Goal: Navigation & Orientation: Find specific page/section

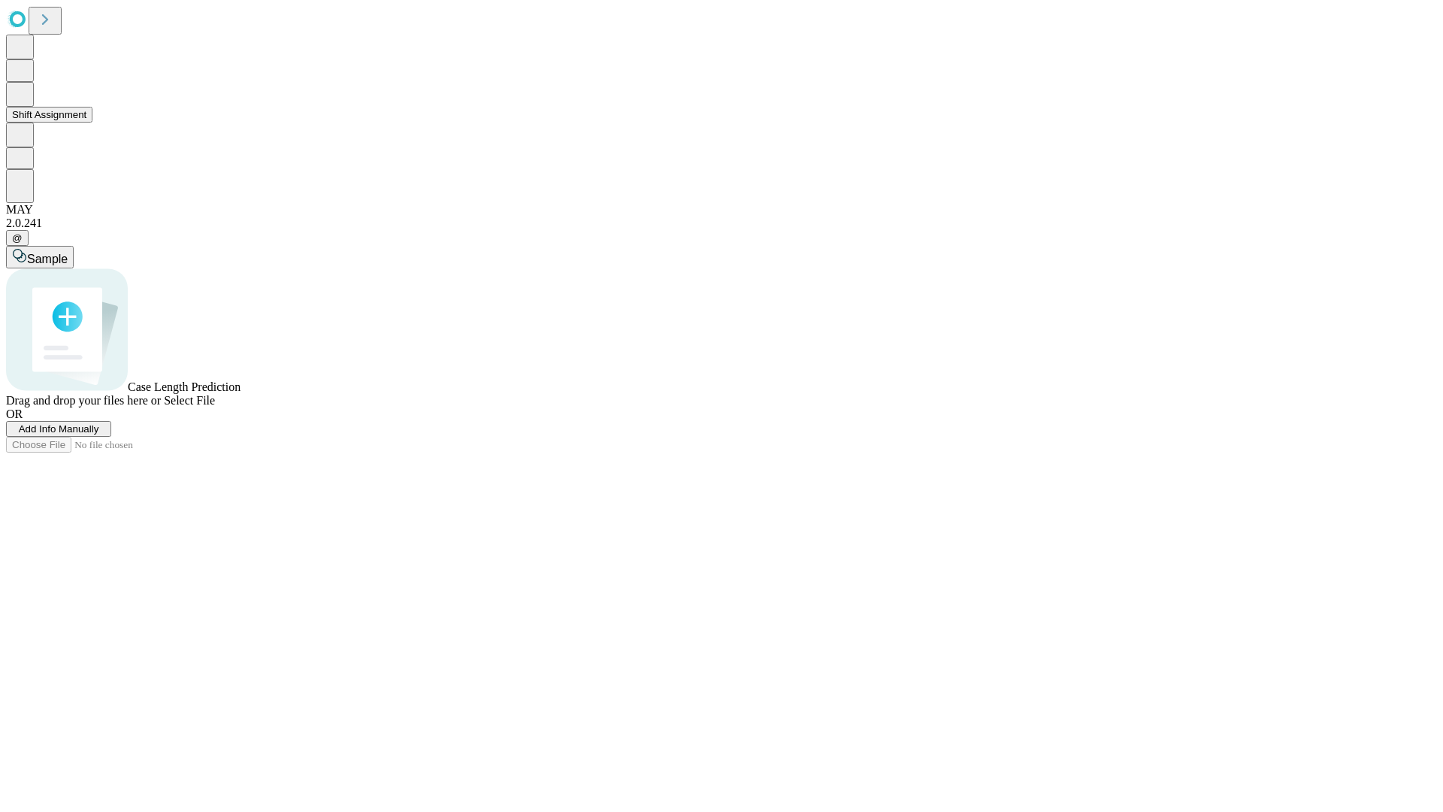
click at [92, 123] on button "Shift Assignment" at bounding box center [49, 115] width 86 height 16
